Goal: Use online tool/utility: Utilize a website feature to perform a specific function

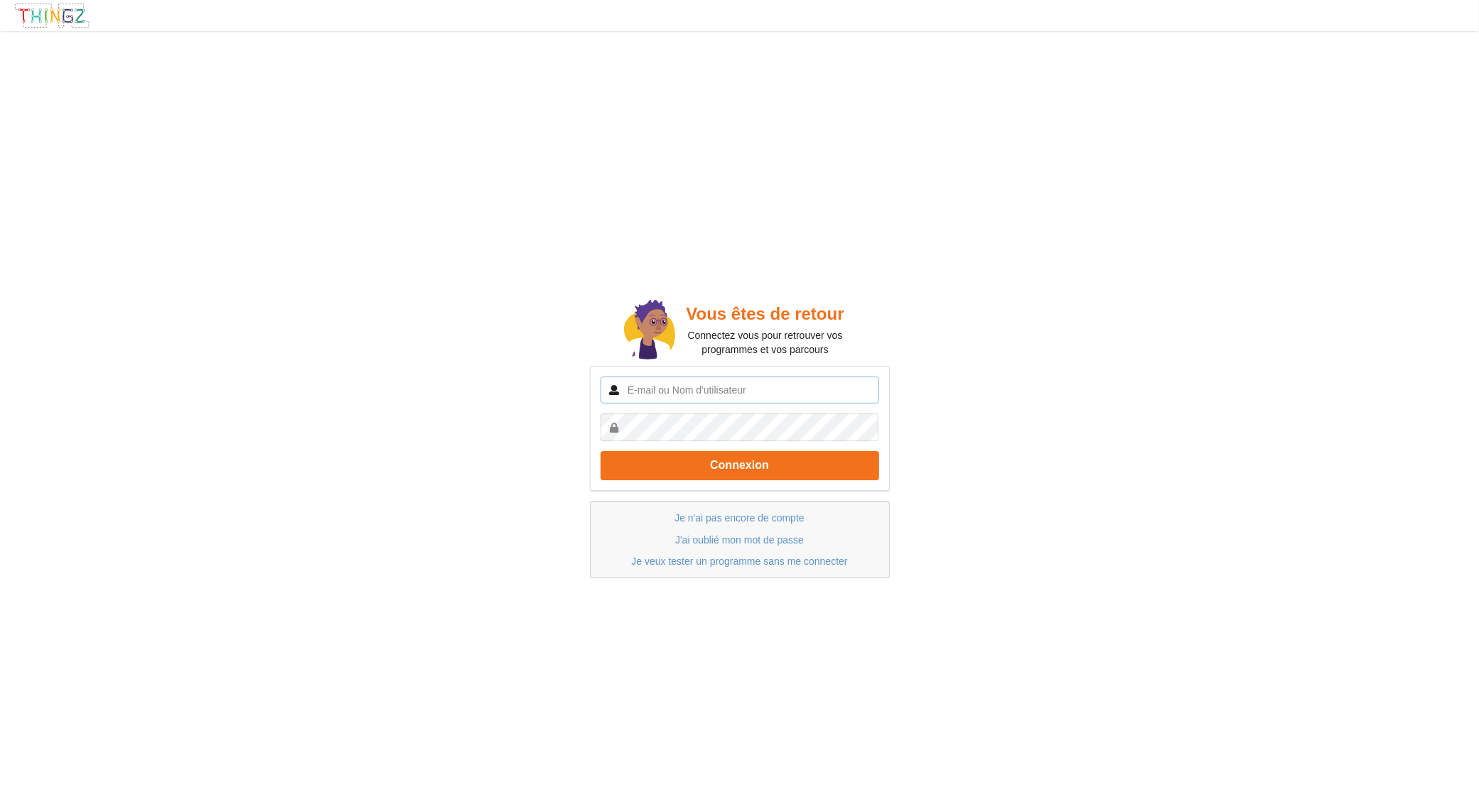
click at [667, 384] on input "text" at bounding box center [740, 390] width 279 height 27
type input "[EMAIL_ADDRESS][DOMAIN_NAME]"
click at [600, 451] on button "Connexion" at bounding box center [740, 465] width 279 height 29
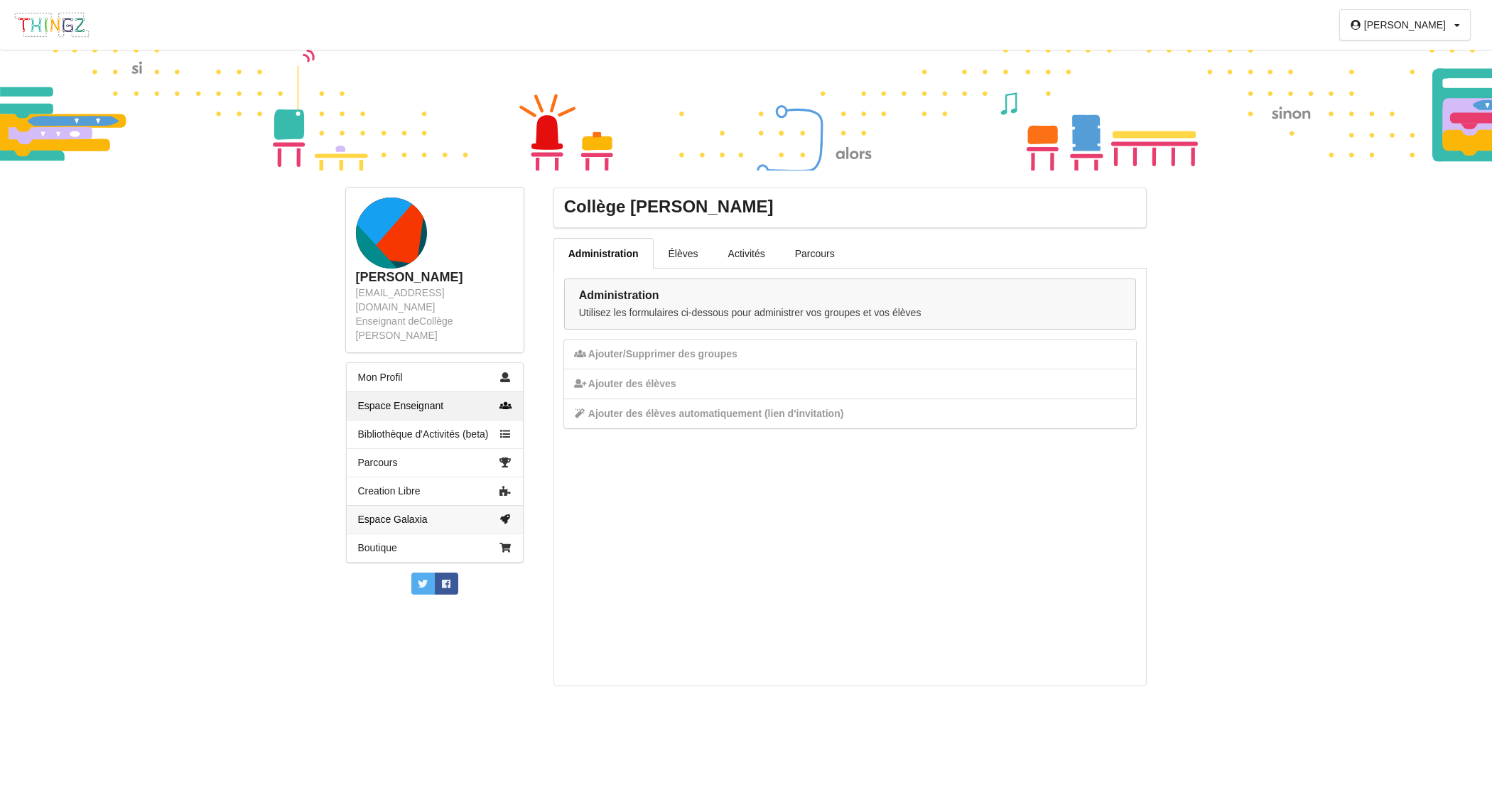
click at [396, 505] on link "Espace Galaxia" at bounding box center [435, 519] width 176 height 28
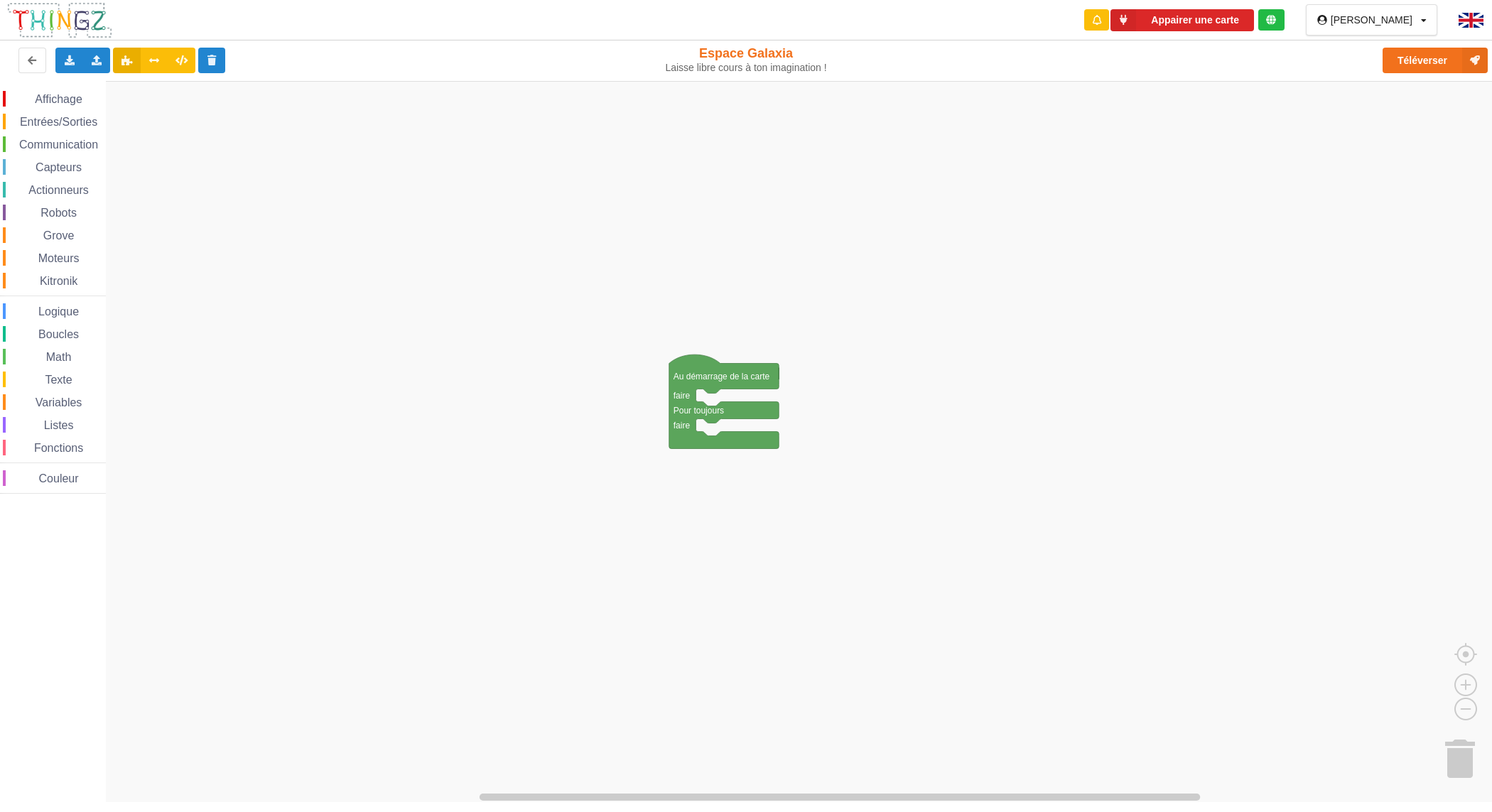
click at [42, 139] on span "Communication" at bounding box center [59, 144] width 83 height 12
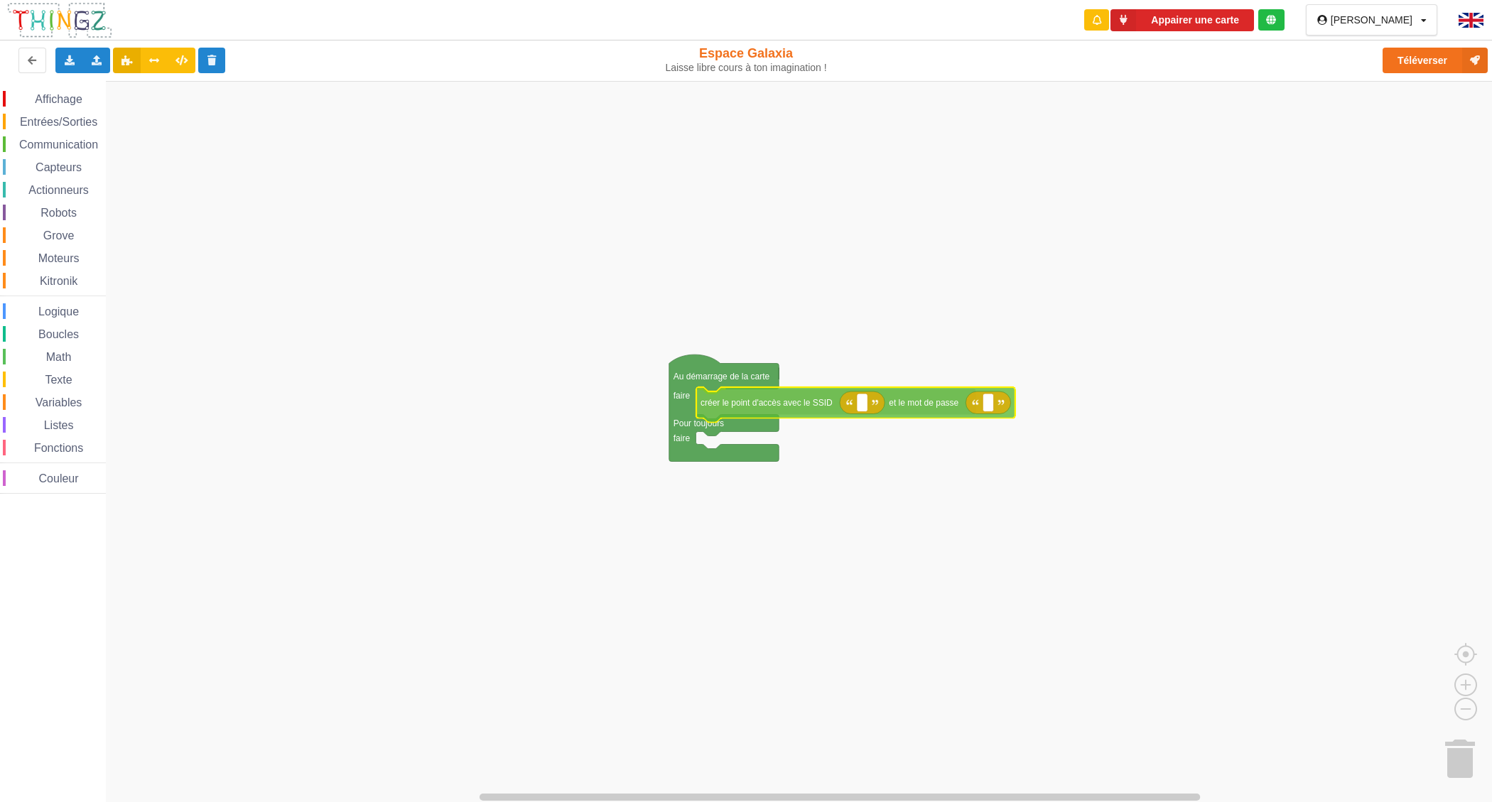
click at [771, 403] on div "Affichage Entrées/Sorties Communication Capteurs Actionneurs Robots Grove Moteu…" at bounding box center [750, 441] width 1501 height 721
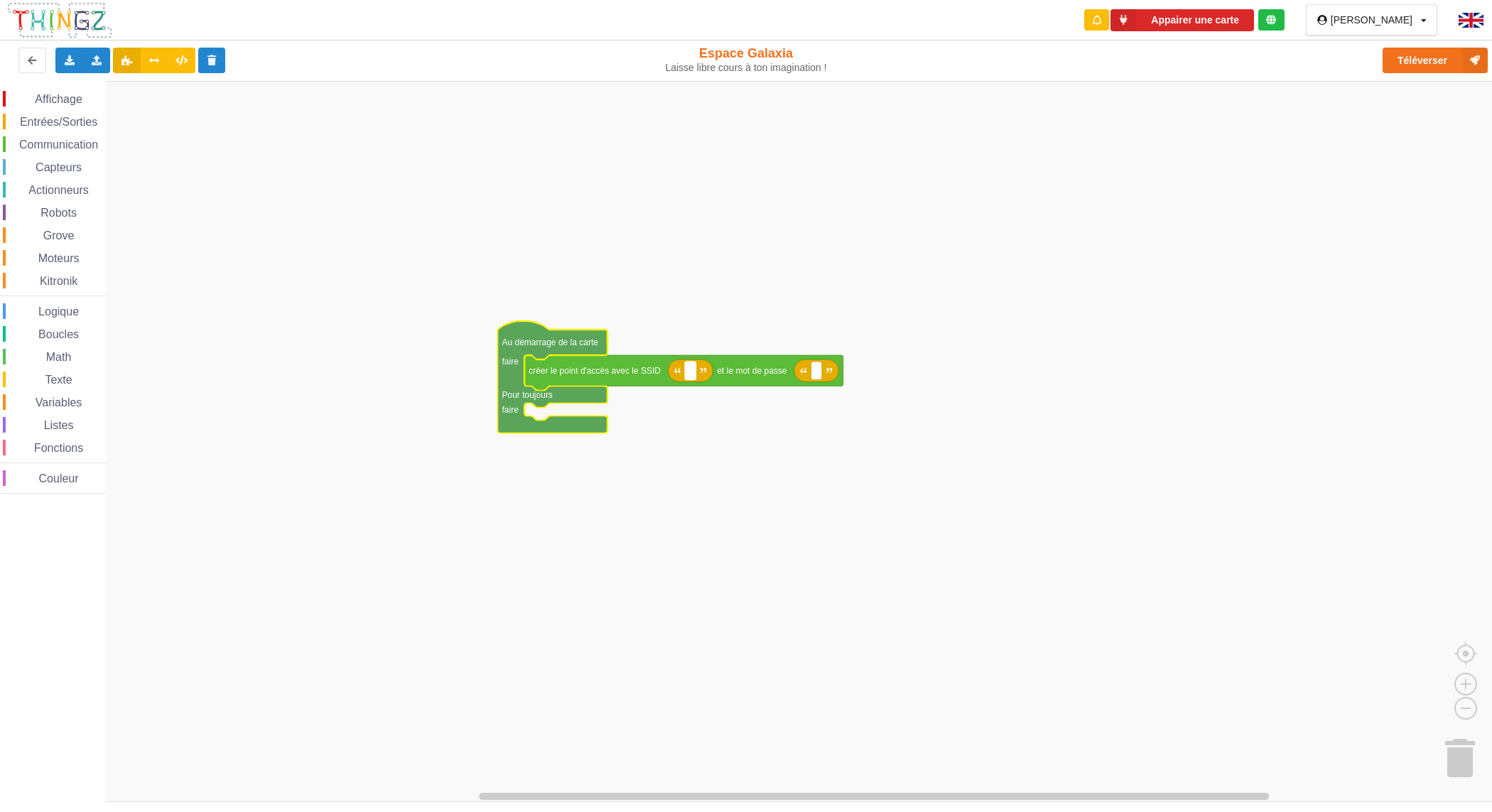
click at [692, 370] on rect "Espace de travail de Blocky" at bounding box center [690, 371] width 11 height 19
type input "technoa5"
click at [846, 370] on rect "Espace de travail de Blocky" at bounding box center [851, 371] width 11 height 19
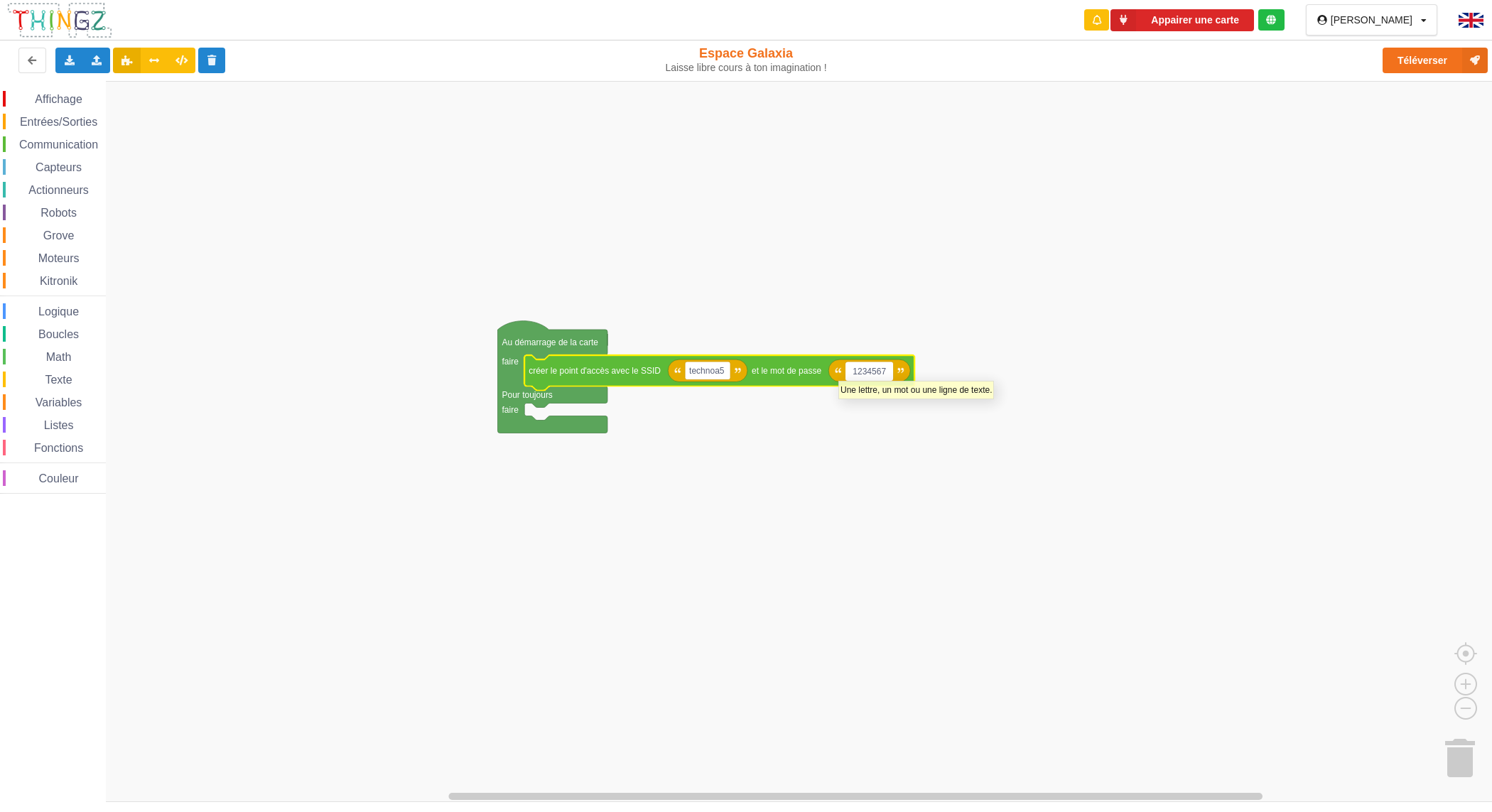
type input "12345678"
click at [54, 378] on span "Texte" at bounding box center [58, 379] width 31 height 12
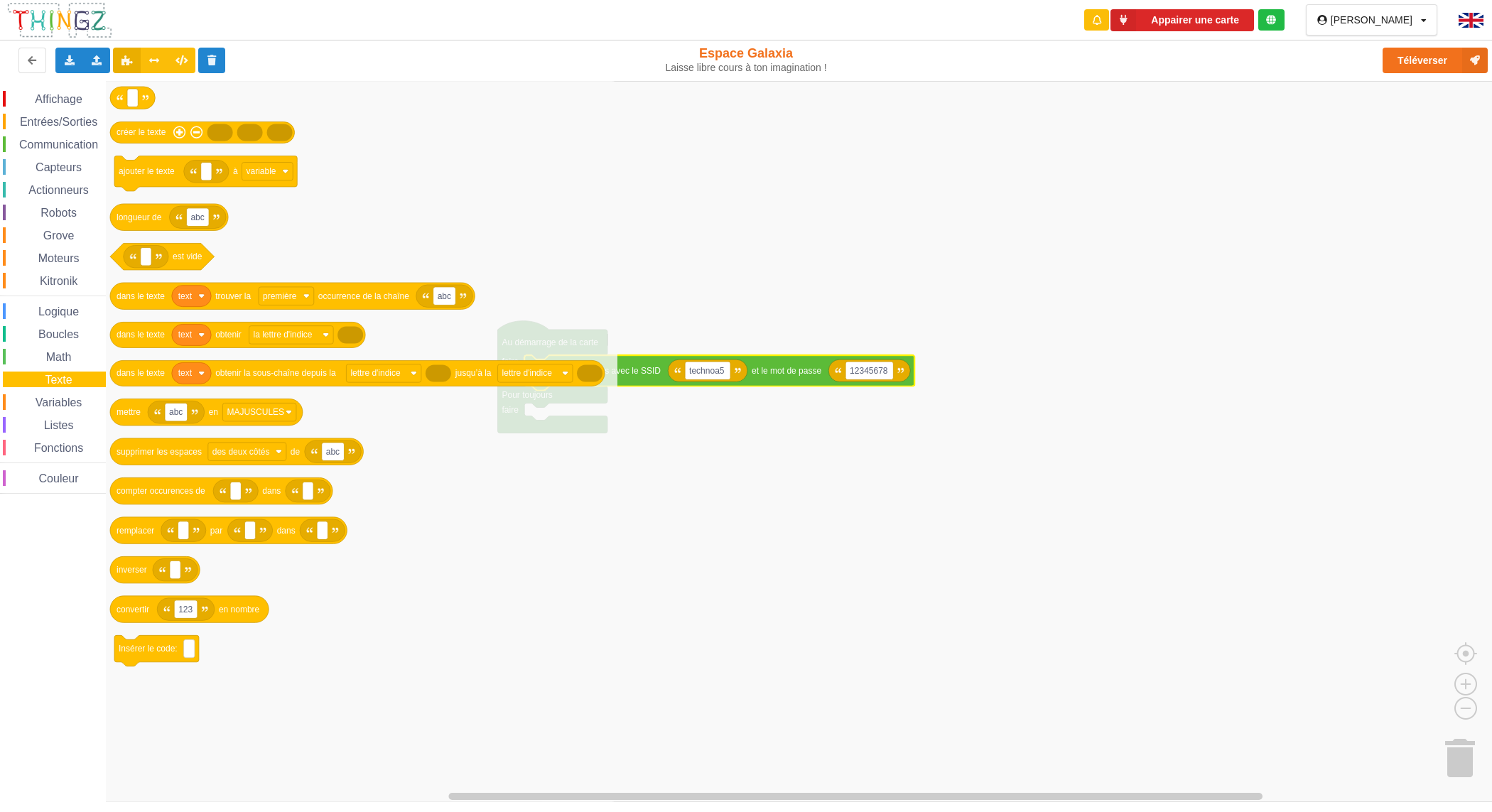
click at [36, 96] on span "Affichage" at bounding box center [58, 99] width 51 height 12
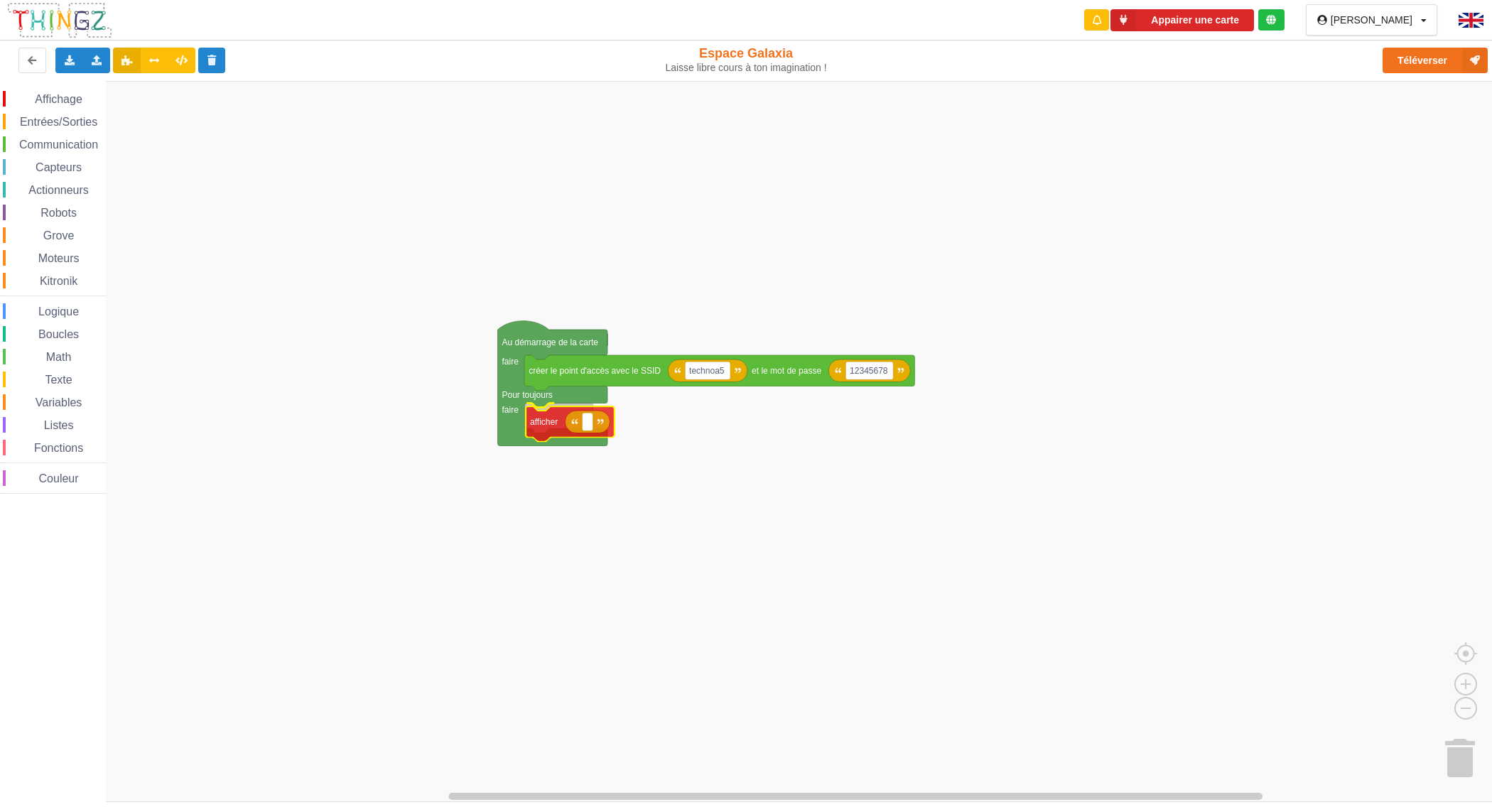
click at [533, 420] on div "Affichage Entrées/Sorties Communication Capteurs Actionneurs Robots Grove Moteu…" at bounding box center [750, 441] width 1501 height 721
click at [586, 420] on text "Espace de travail de Blocky" at bounding box center [586, 418] width 2 height 10
click at [64, 375] on span "Texte" at bounding box center [58, 379] width 31 height 12
click at [598, 426] on div "Affichage Entrées/Sorties Communication Capteurs Actionneurs Robots Grove Moteu…" at bounding box center [750, 441] width 1501 height 721
click at [41, 98] on span "Affichage" at bounding box center [58, 99] width 51 height 12
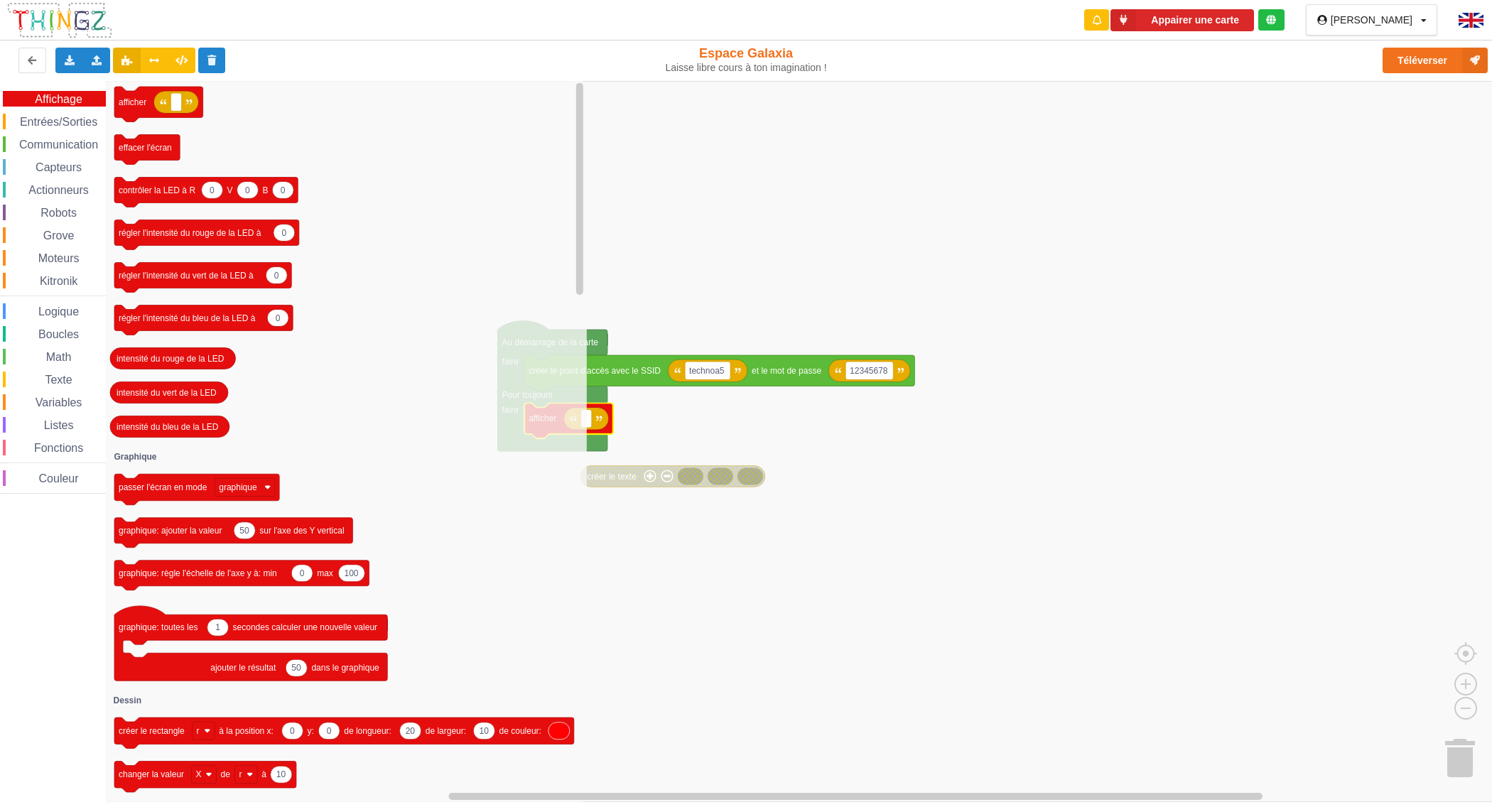
click at [54, 380] on span "Texte" at bounding box center [58, 379] width 31 height 12
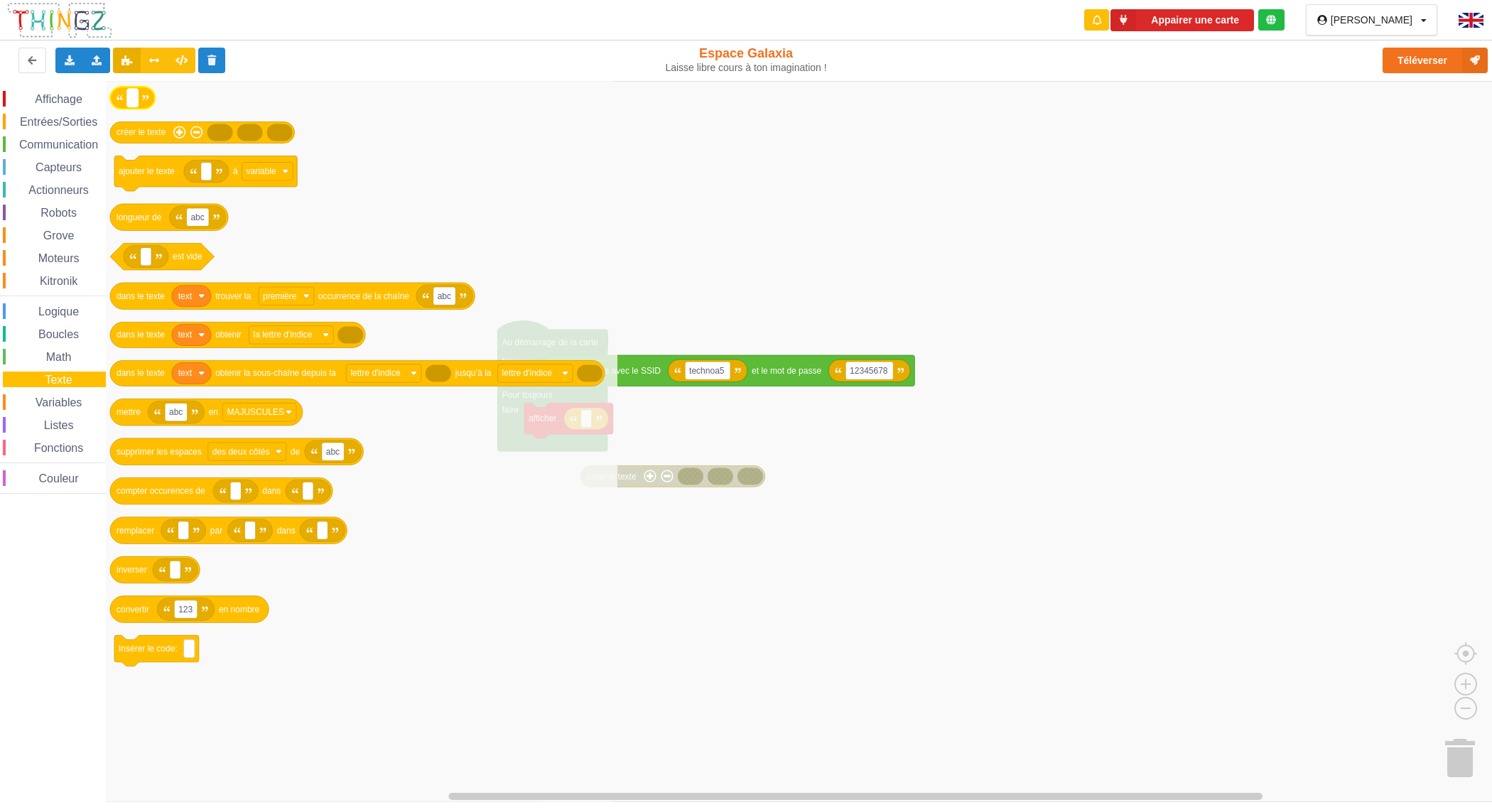
click at [133, 94] on text "Espace de travail de Blocky" at bounding box center [132, 98] width 2 height 10
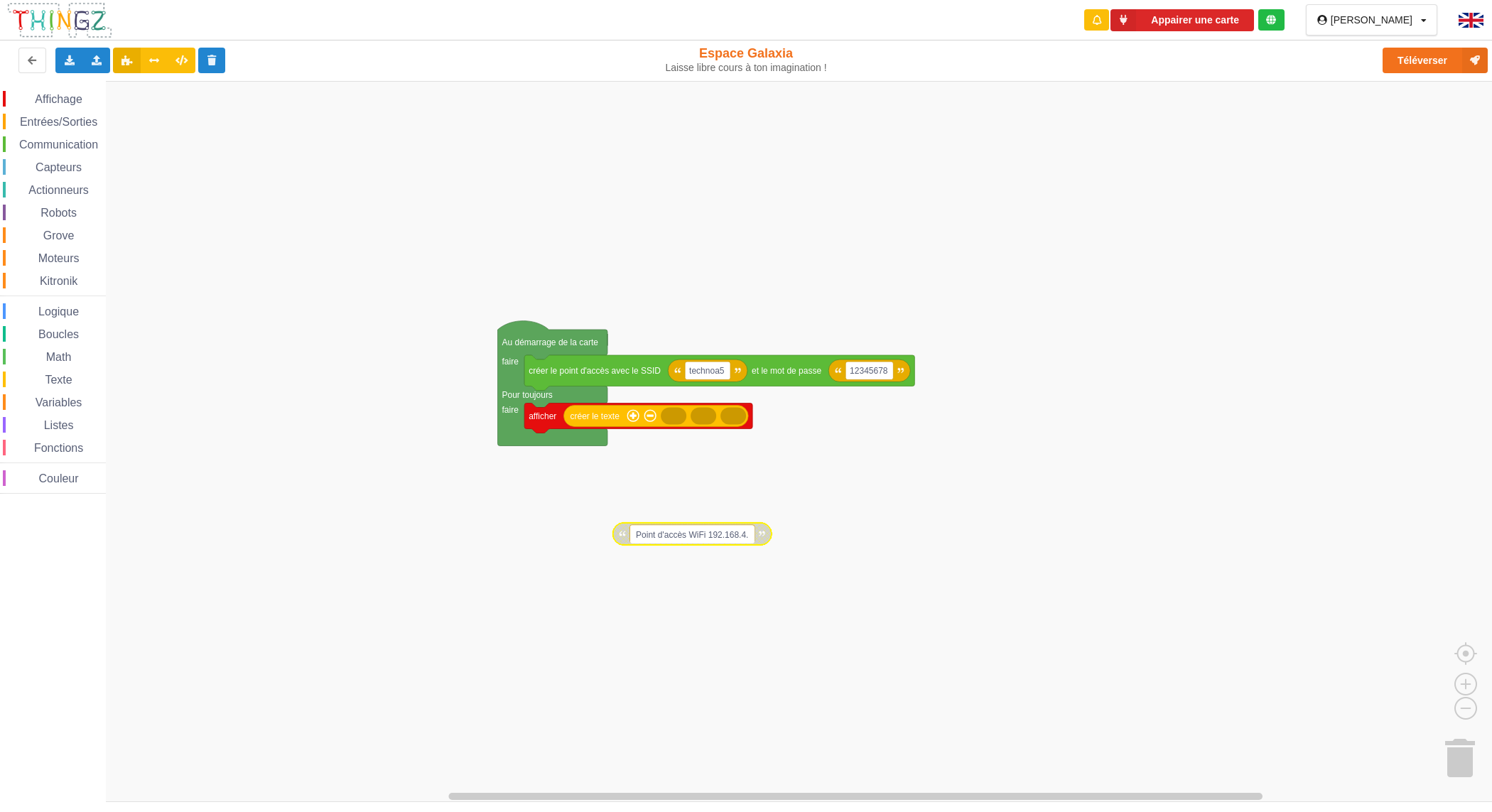
type input "Point d'accès WiFi [TECHNICAL_ID]"
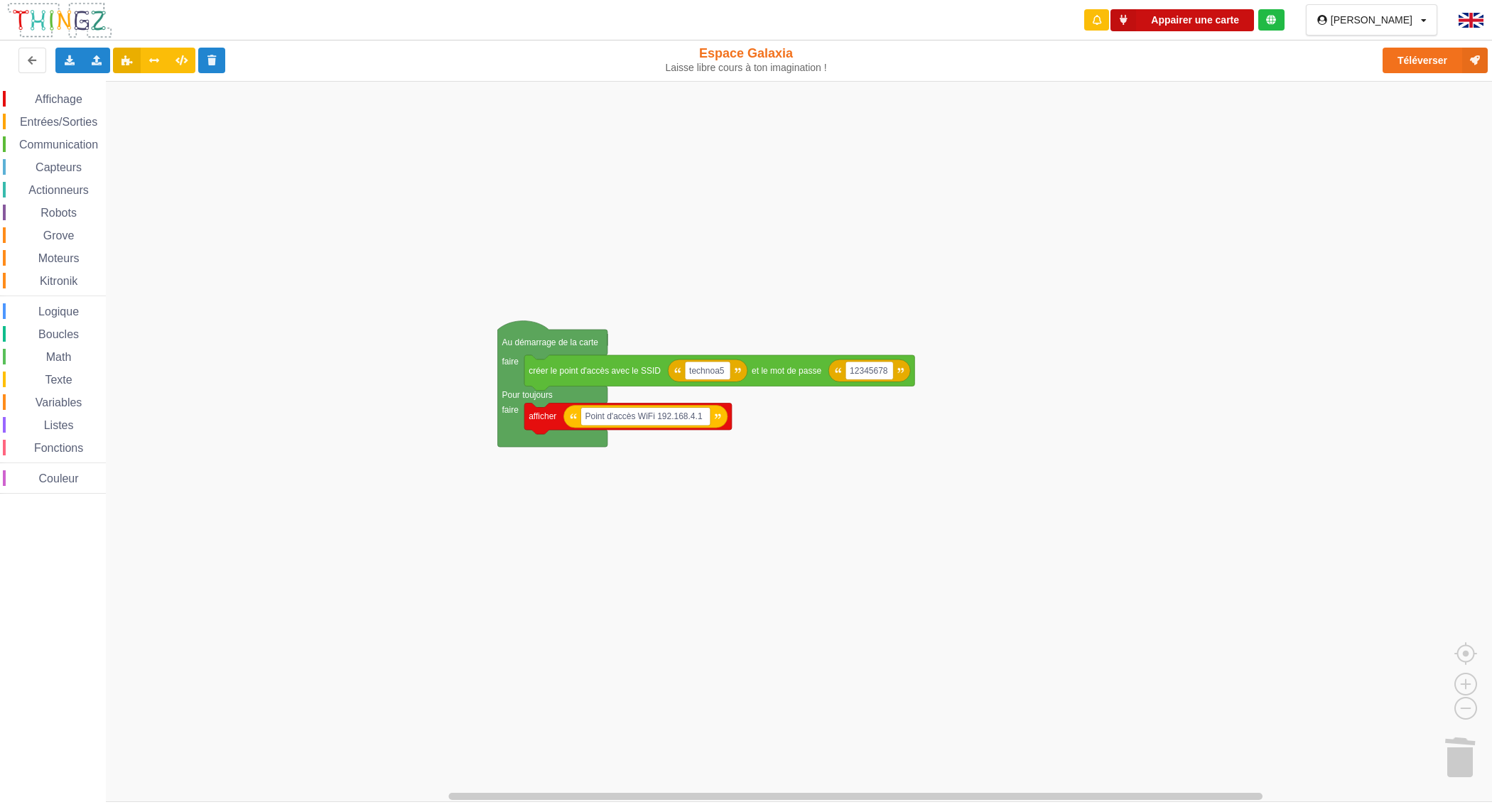
click at [1254, 19] on button "Appairer une carte" at bounding box center [1182, 20] width 143 height 22
click at [1443, 57] on button "Téléverser" at bounding box center [1435, 60] width 105 height 26
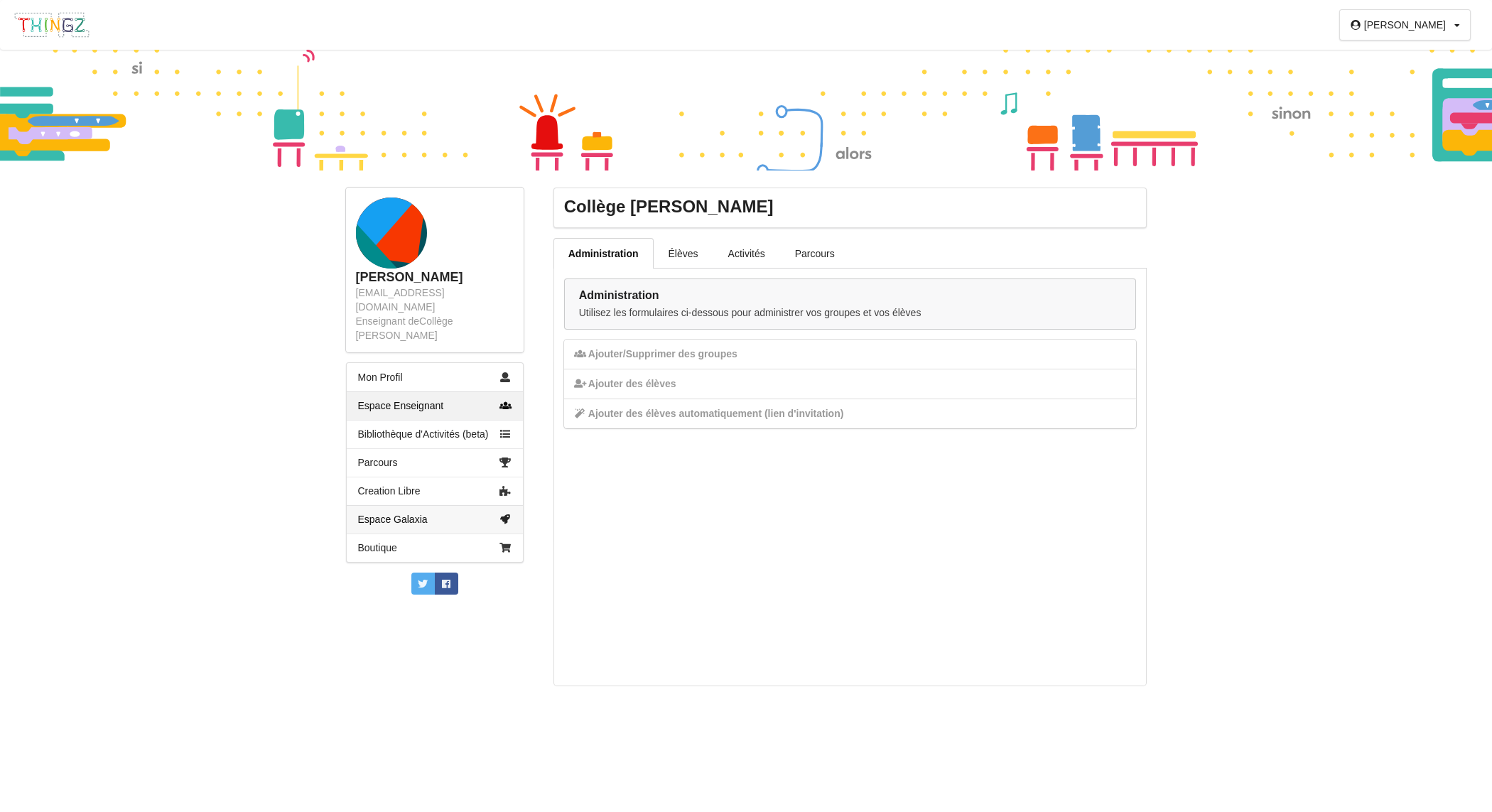
click at [400, 505] on link "Espace Galaxia" at bounding box center [435, 519] width 176 height 28
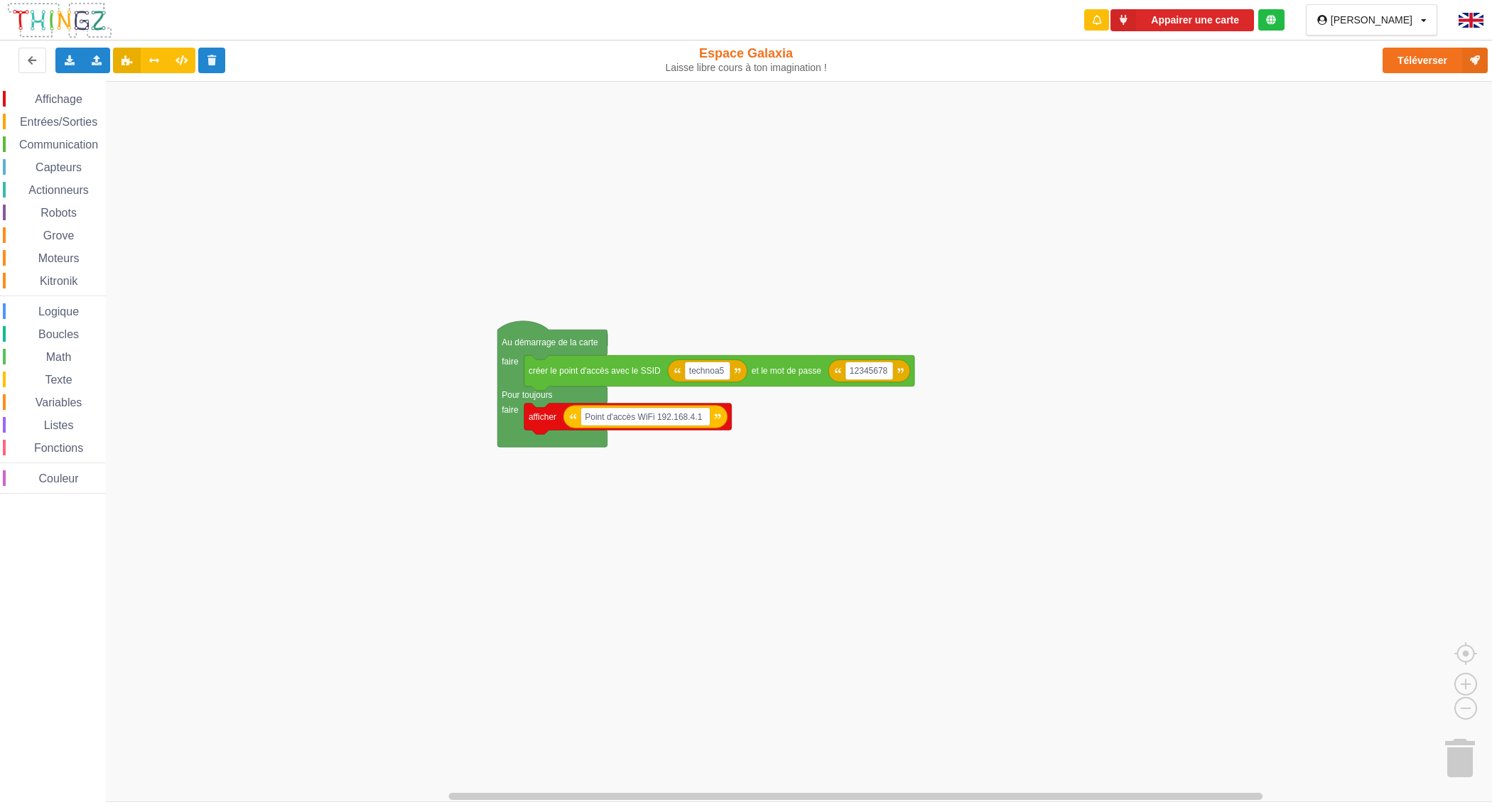
click at [55, 139] on span "Communication" at bounding box center [59, 144] width 83 height 12
click at [75, 135] on div "Affichage Entrées/Sorties Communication Capteurs Actionneurs Robots Grove Moteu…" at bounding box center [52, 292] width 106 height 402
click at [72, 139] on span "Communication" at bounding box center [59, 144] width 83 height 12
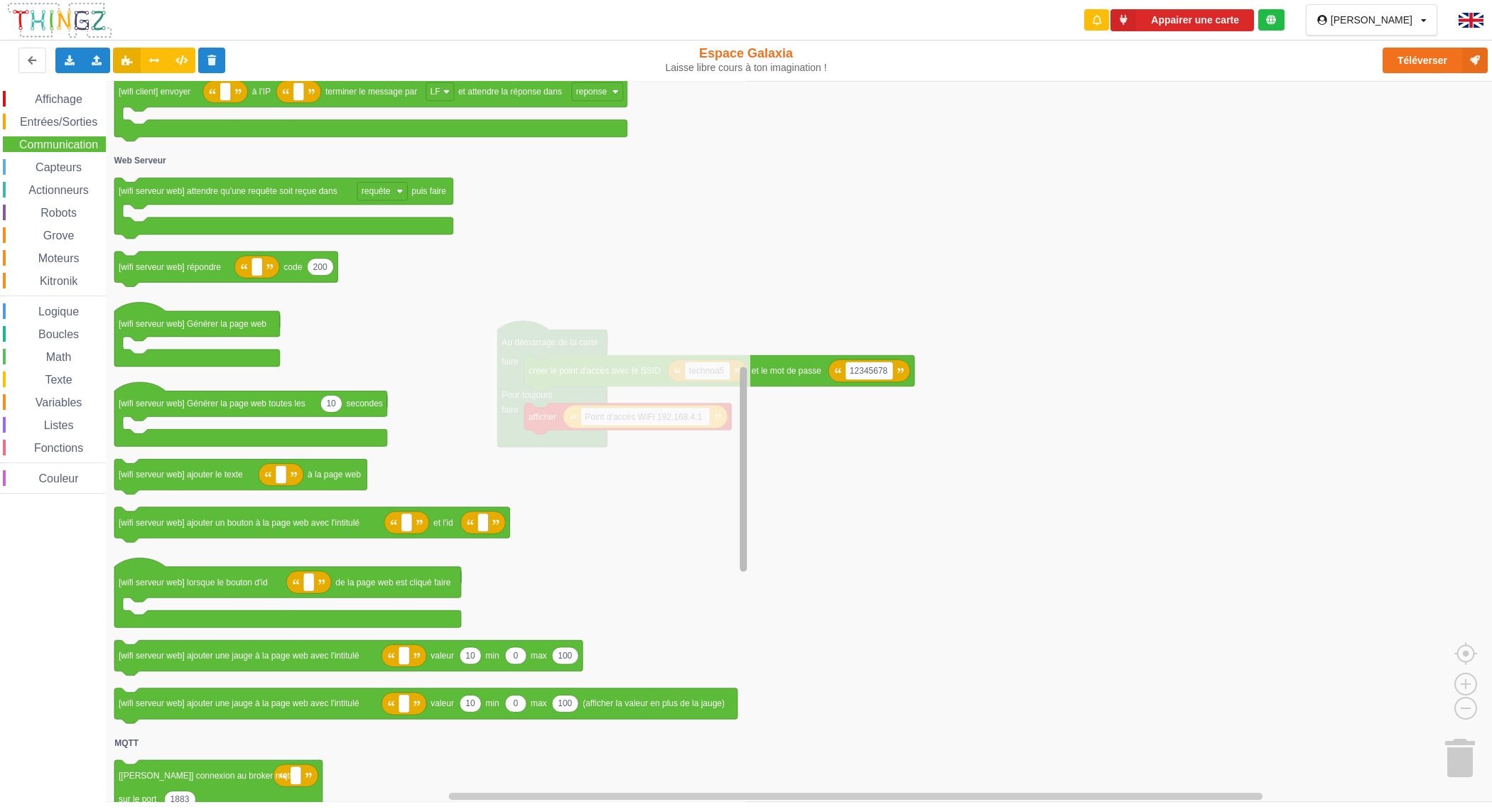
click at [768, 488] on div "Affichage Entrées/Sorties Communication Capteurs Actionneurs Robots Grove Moteu…" at bounding box center [750, 441] width 1501 height 721
click at [1059, 602] on rect "Espace de travail de Blocky" at bounding box center [750, 441] width 1501 height 721
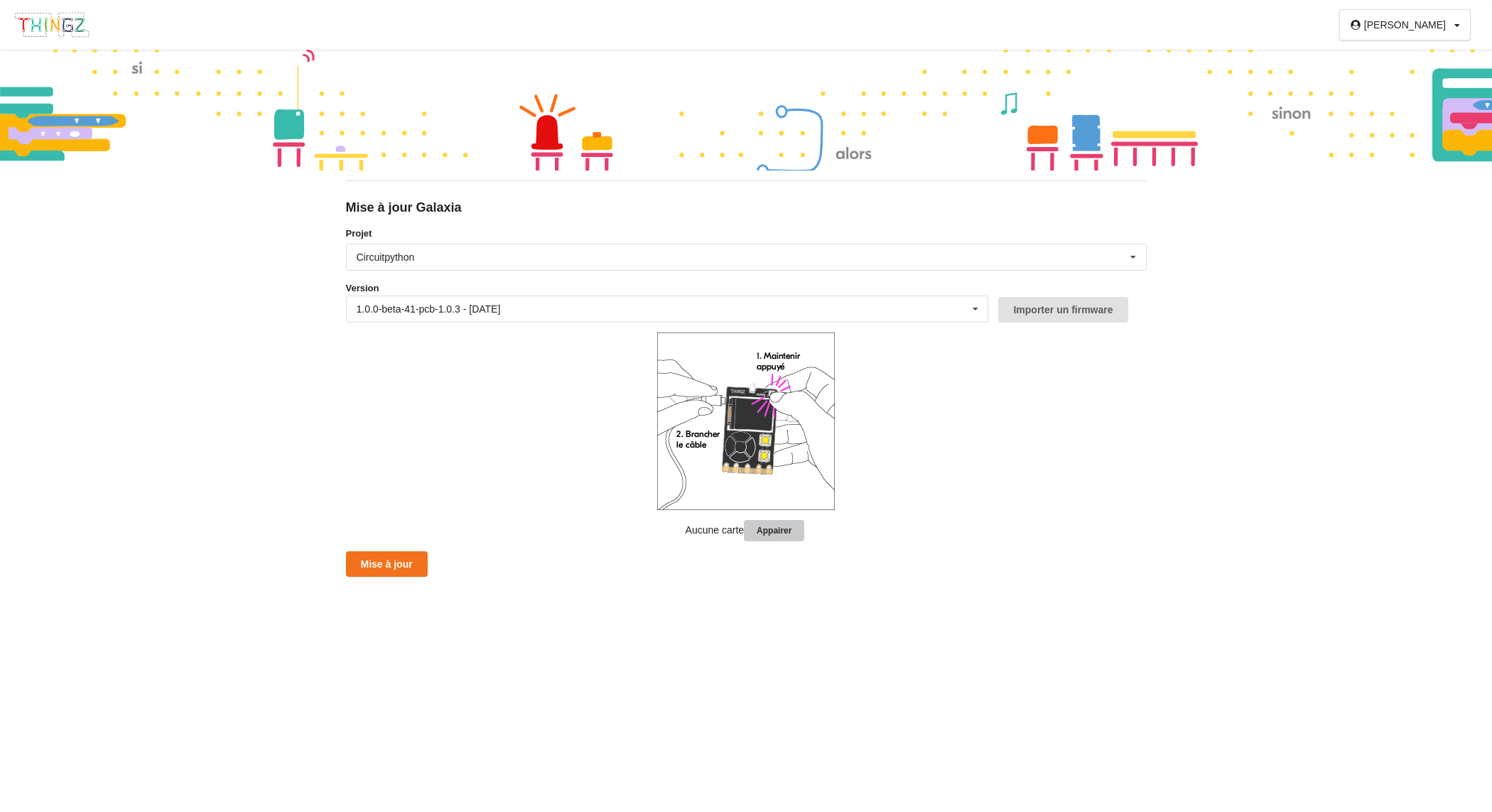
click at [794, 530] on button "Appairer" at bounding box center [774, 531] width 60 height 22
click at [764, 533] on button "Appairer" at bounding box center [774, 531] width 60 height 22
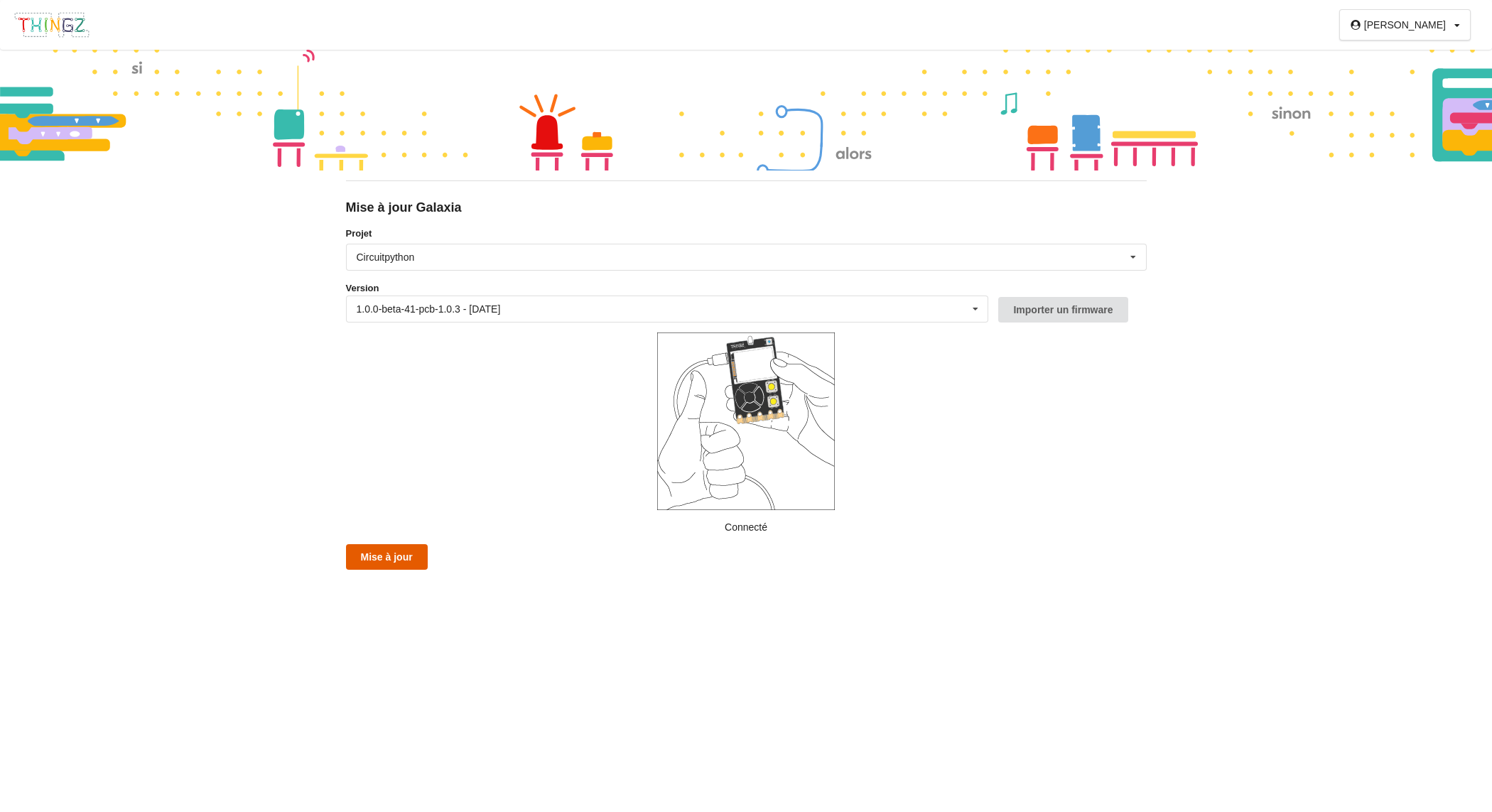
click at [396, 553] on button "Mise à jour" at bounding box center [387, 557] width 81 height 26
